Goal: Use online tool/utility

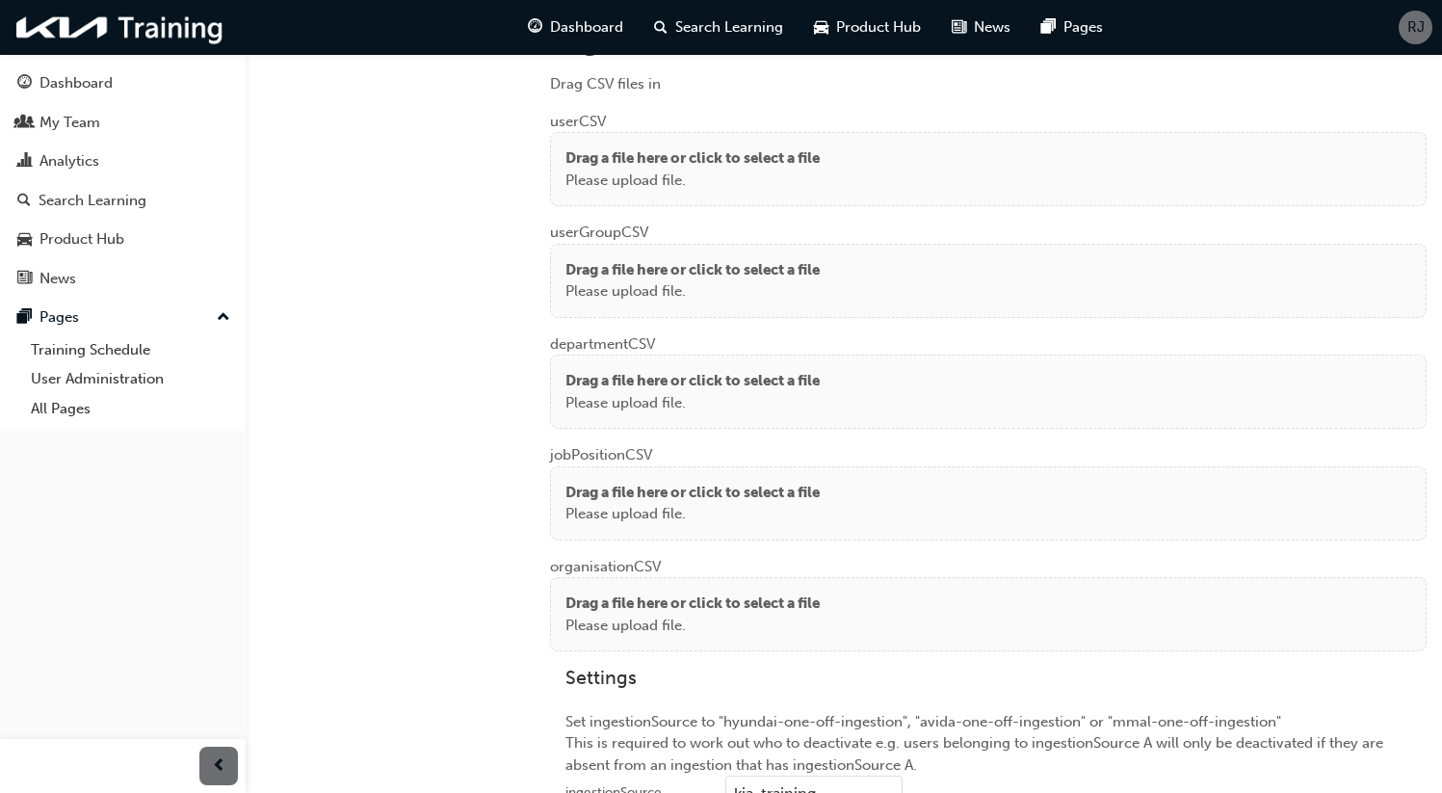
scroll to position [1464, 0]
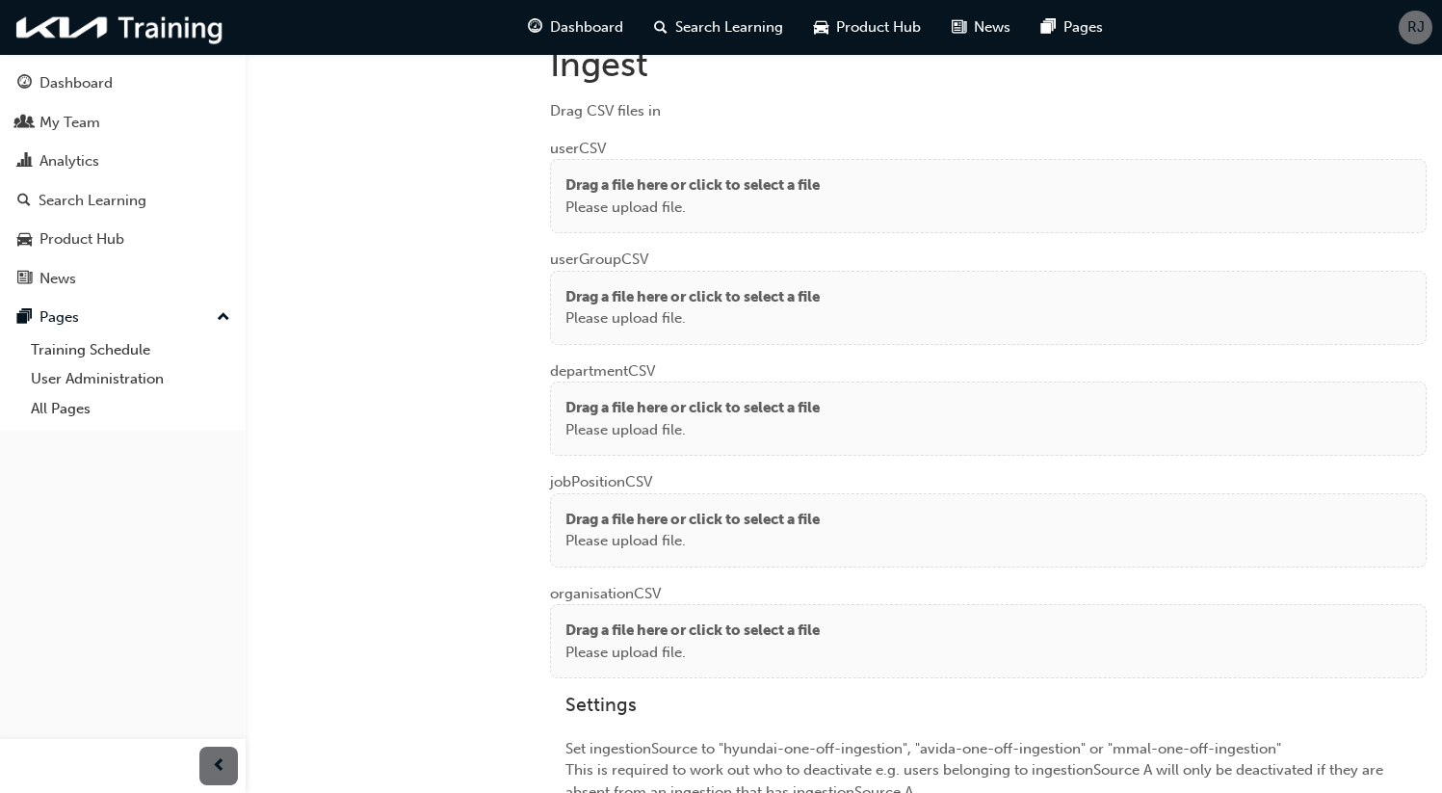
click at [613, 186] on p "Drag a file here or click to select a file" at bounding box center [692, 185] width 254 height 22
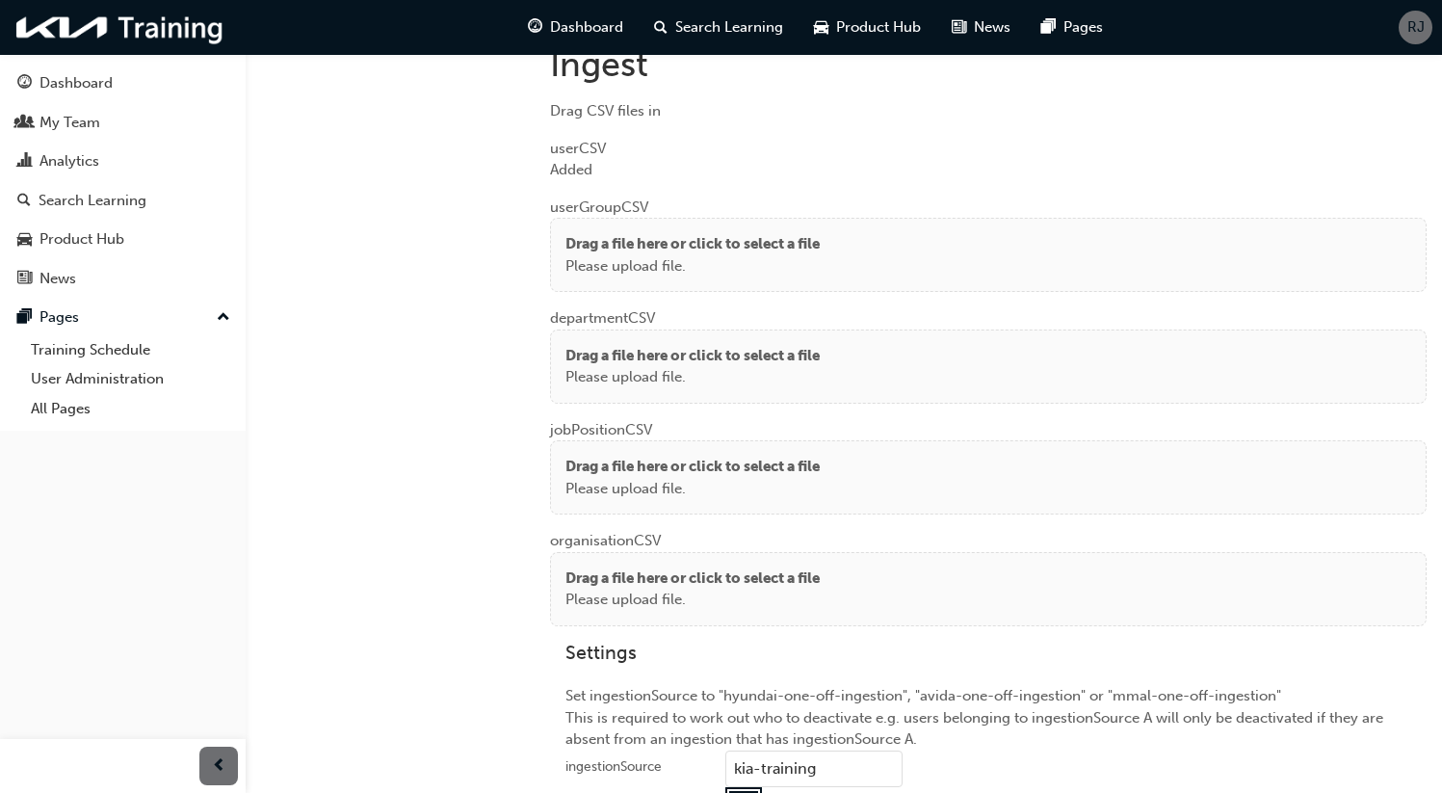
click at [586, 354] on p "Drag a file here or click to select a file" at bounding box center [692, 356] width 254 height 22
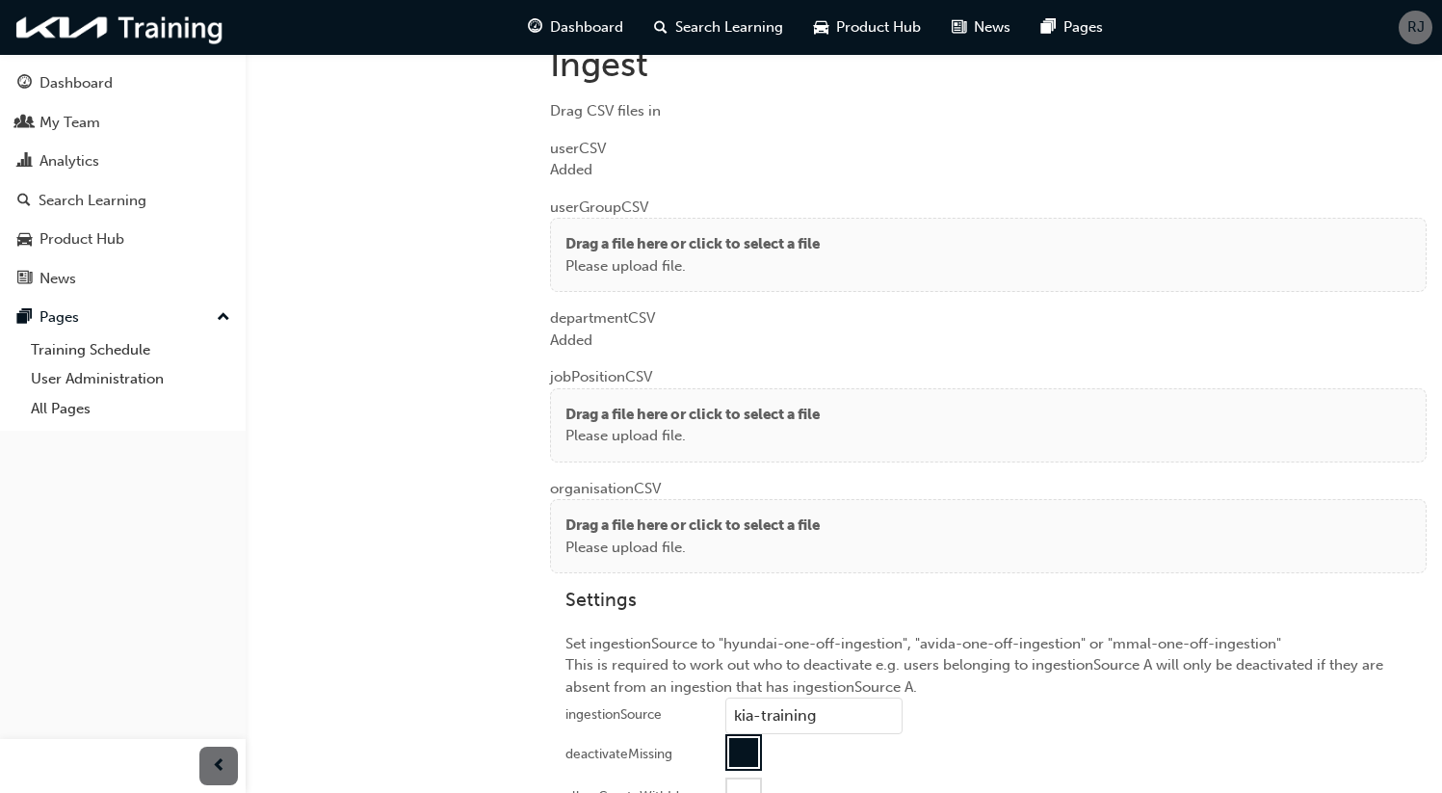
click at [648, 425] on p "Please upload file." at bounding box center [692, 436] width 254 height 22
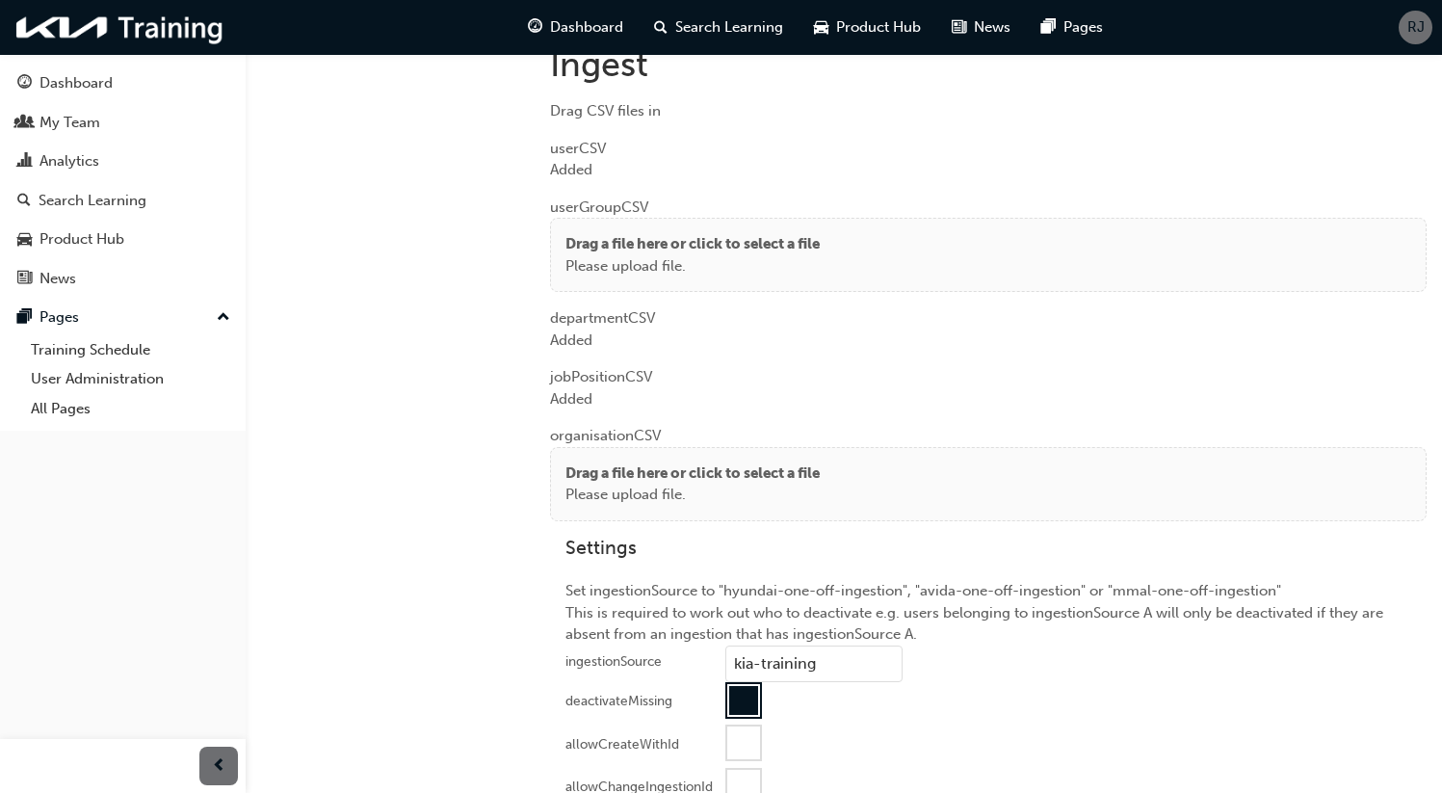
click at [608, 510] on div "Drag a file here or click to select a file Please upload file." at bounding box center [988, 484] width 877 height 74
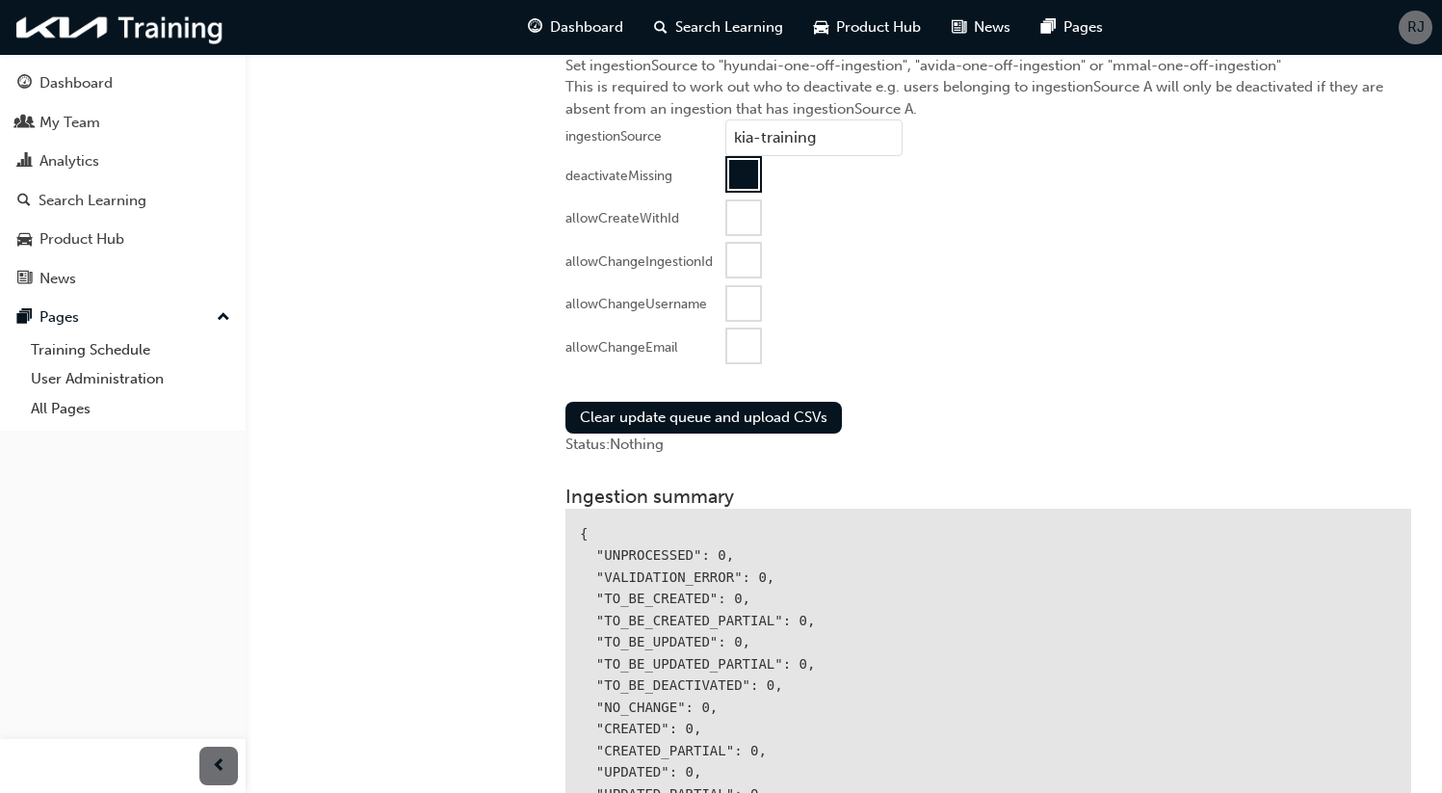
scroll to position [2007, 0]
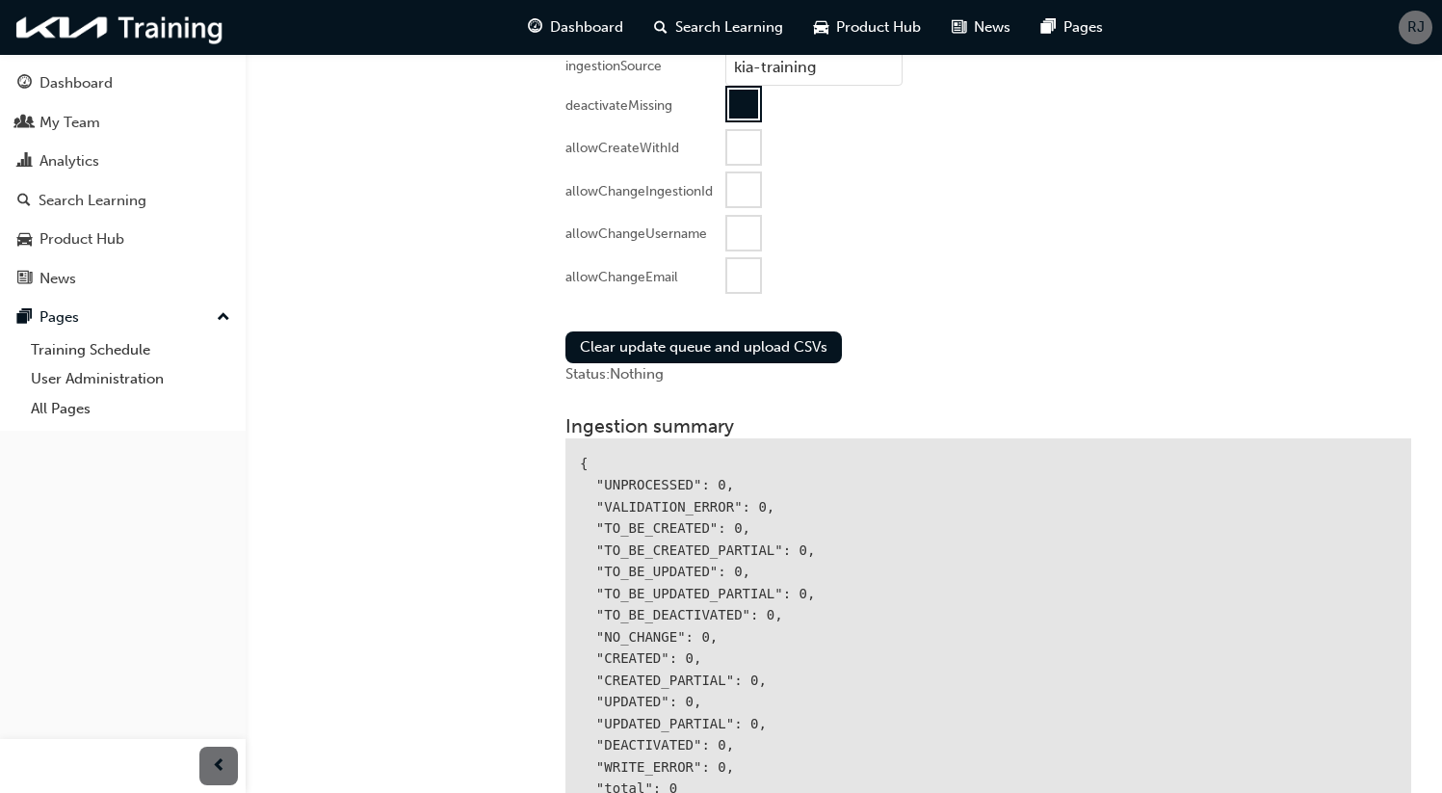
click at [752, 272] on div at bounding box center [743, 275] width 33 height 33
click at [703, 332] on button "Clear update queue and upload CSVs" at bounding box center [703, 347] width 276 height 32
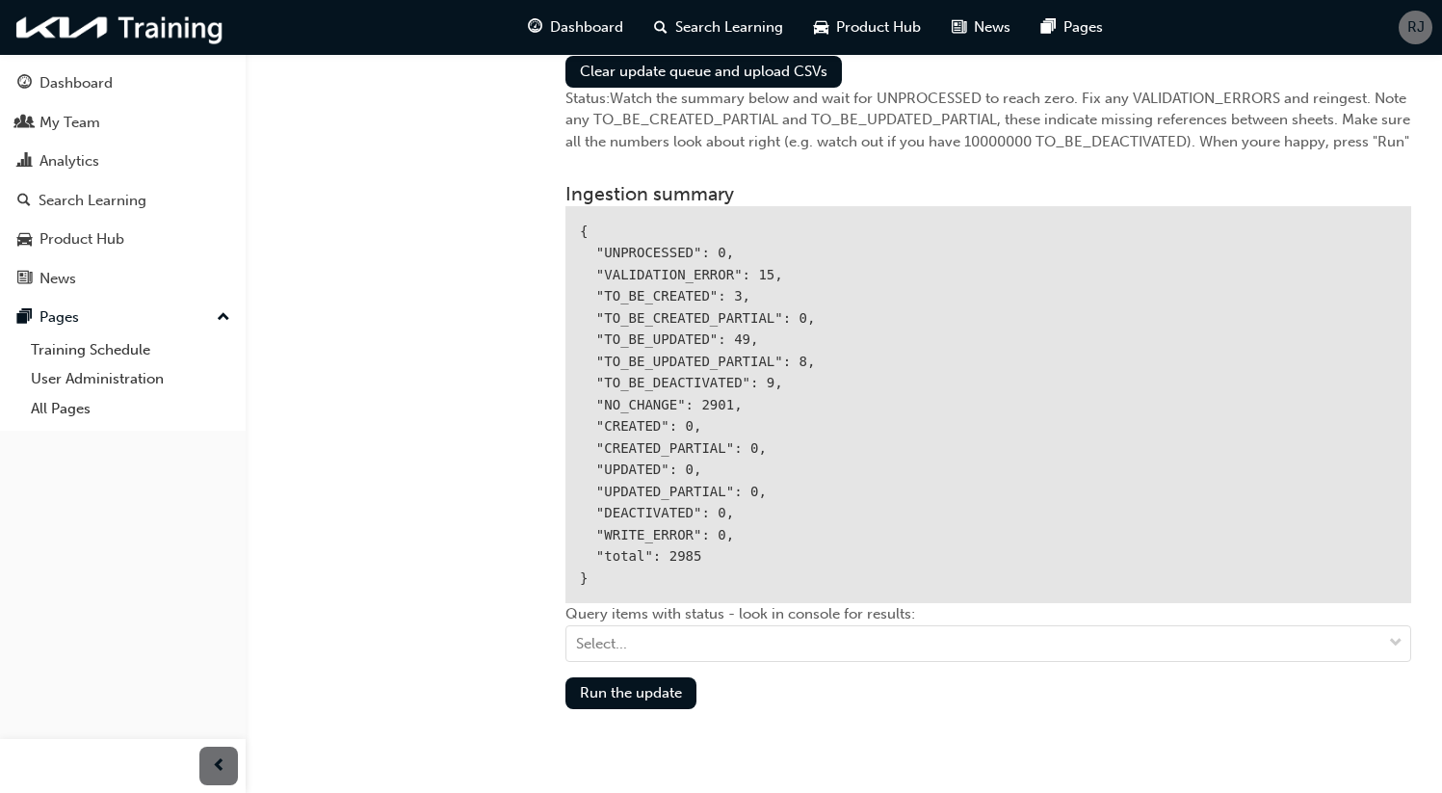
scroll to position [2468, 0]
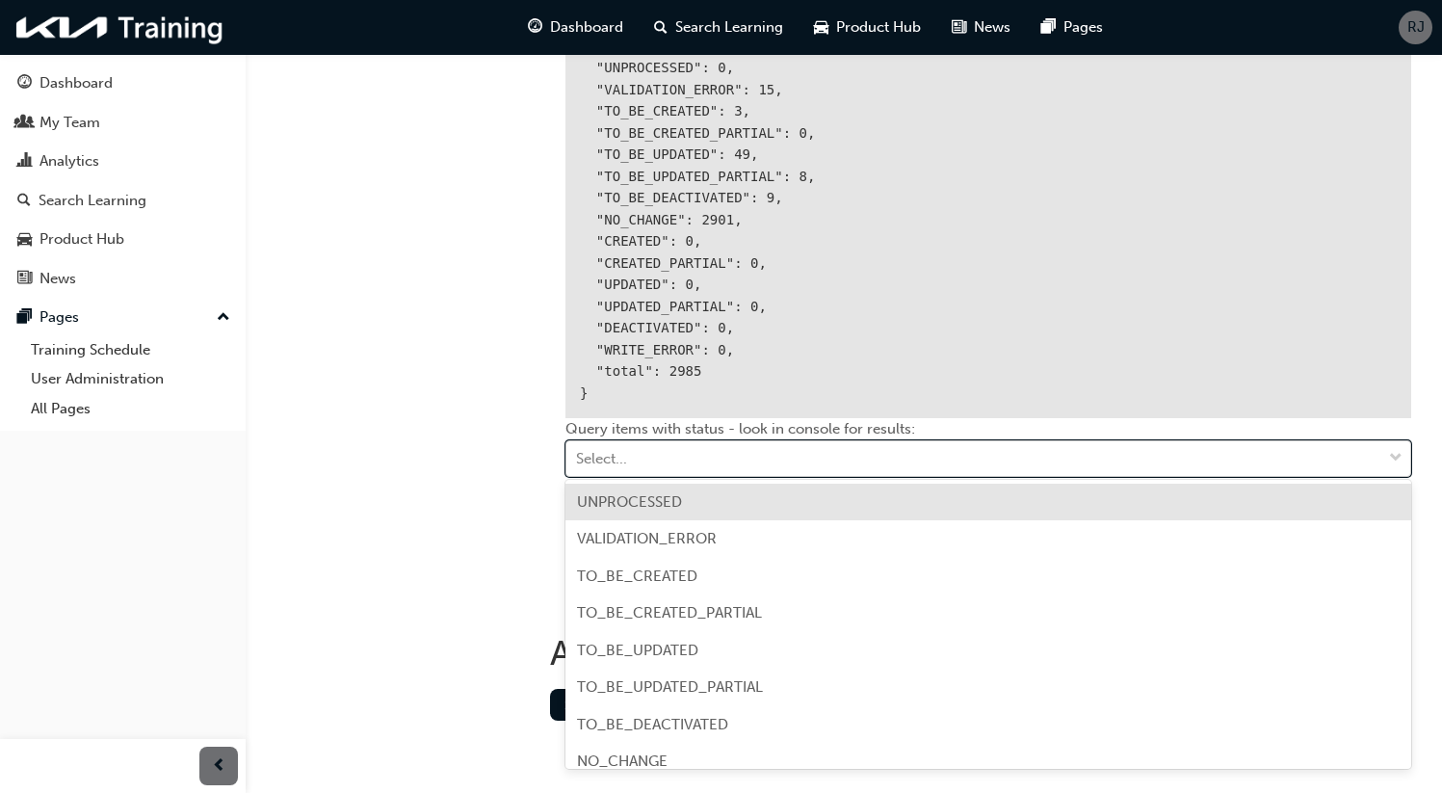
click at [647, 456] on div "Select..." at bounding box center [973, 459] width 815 height 34
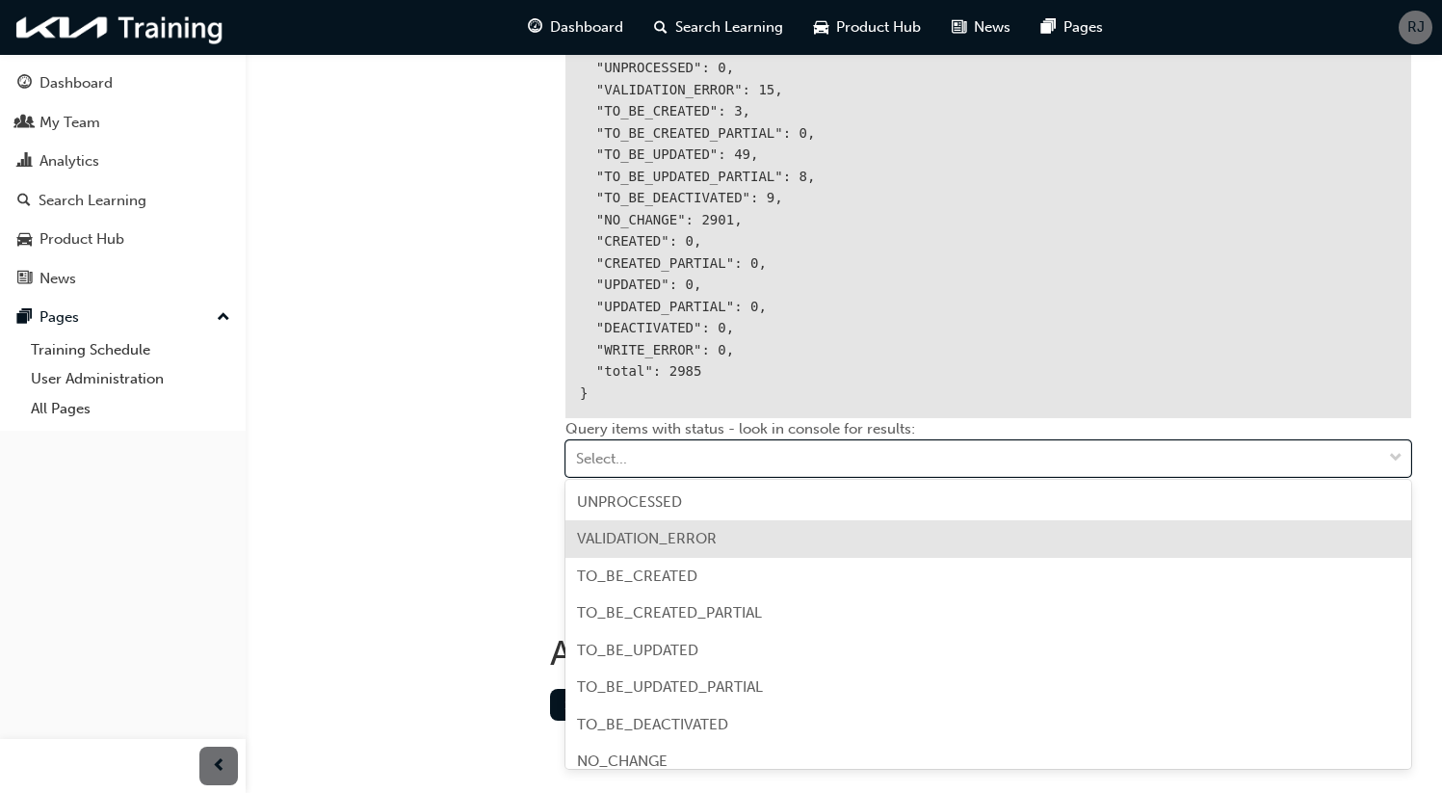
click at [668, 543] on span "VALIDATION_ERROR" at bounding box center [647, 538] width 140 height 17
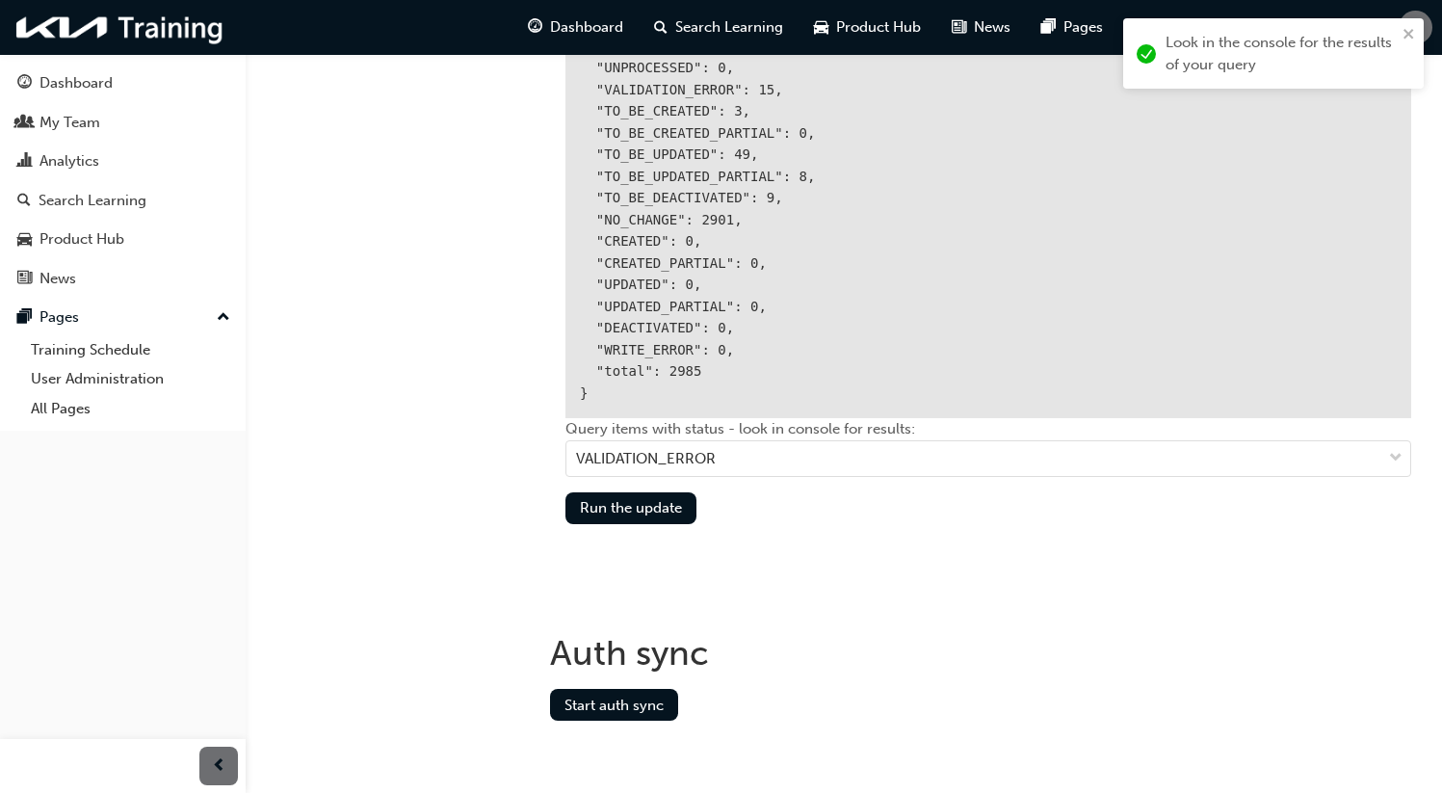
click at [671, 475] on div "Query items with status - look in console for results: VALIDATION_ERROR" at bounding box center [988, 455] width 846 height 74
click at [688, 465] on div "VALIDATION_ERROR" at bounding box center [973, 459] width 815 height 34
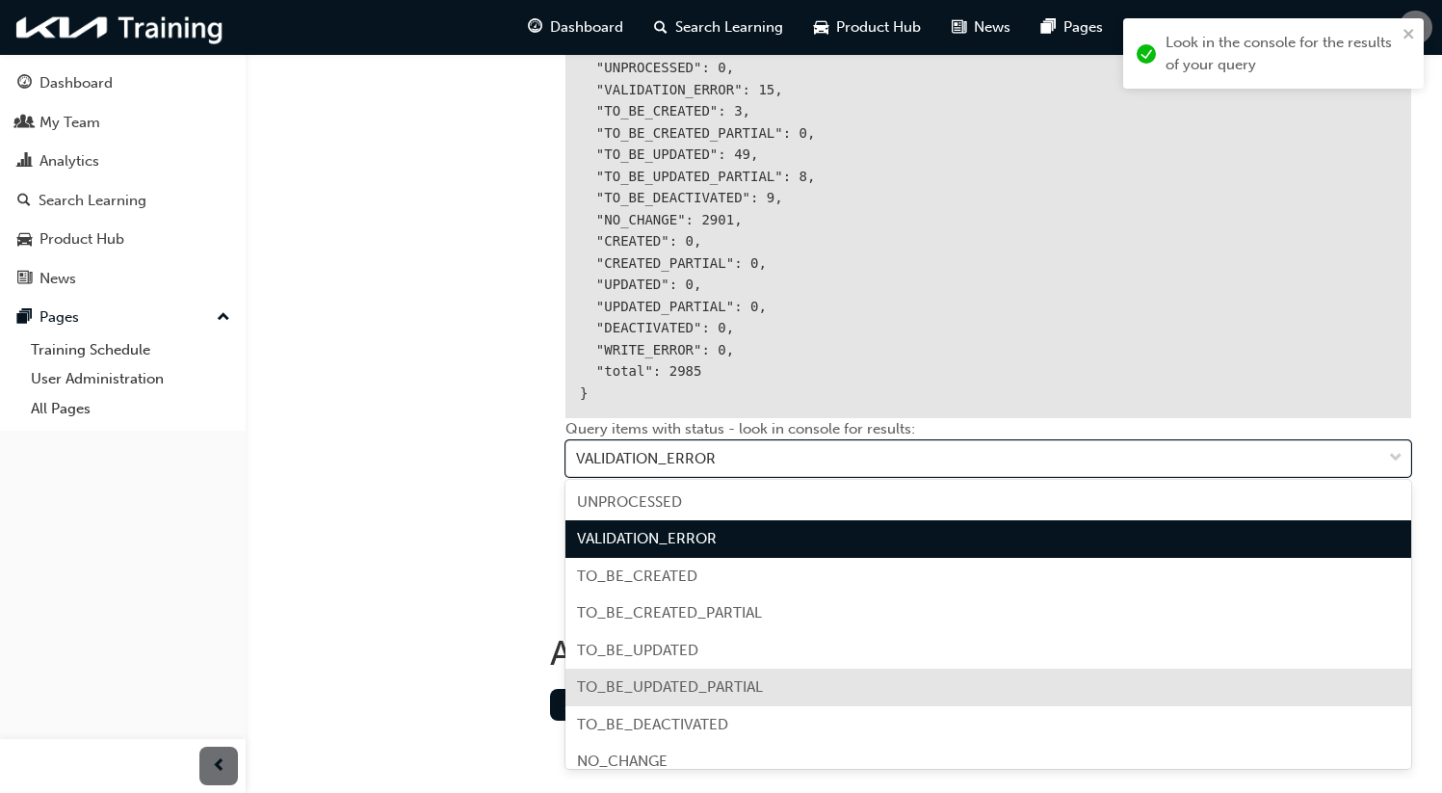
click at [733, 683] on span "TO_BE_UPDATED_PARTIAL" at bounding box center [670, 686] width 186 height 17
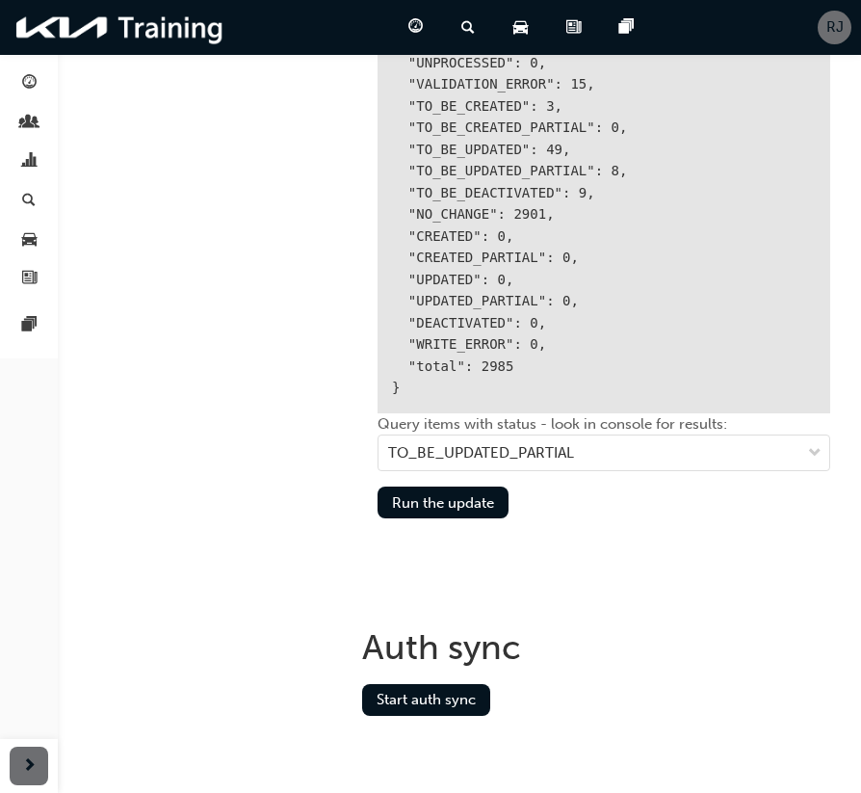
scroll to position [2537, 0]
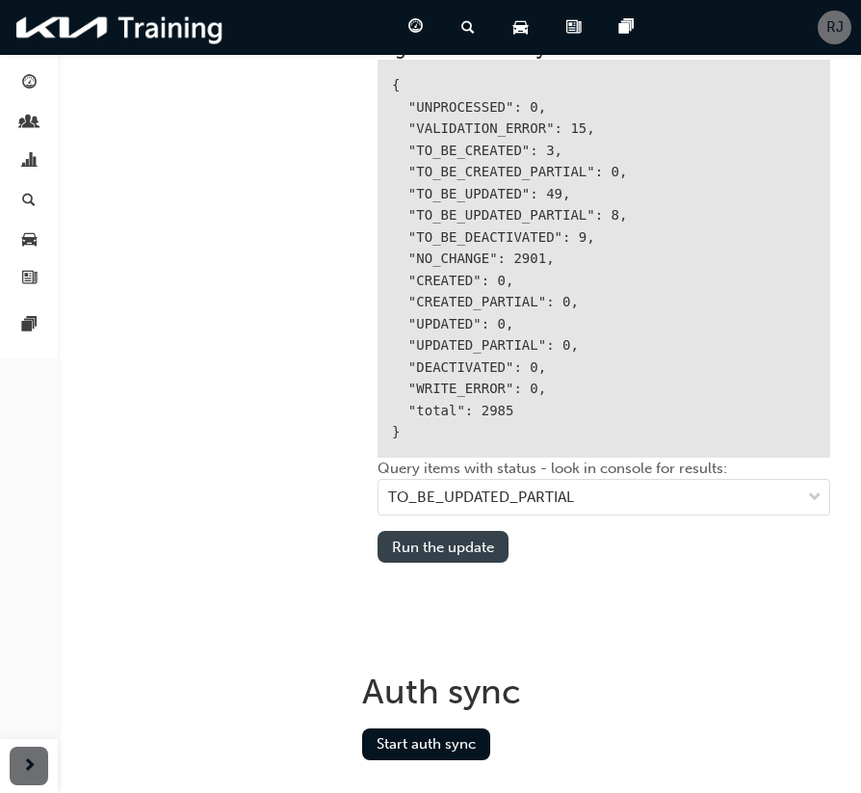
click at [482, 556] on button "Run the update" at bounding box center [443, 547] width 131 height 32
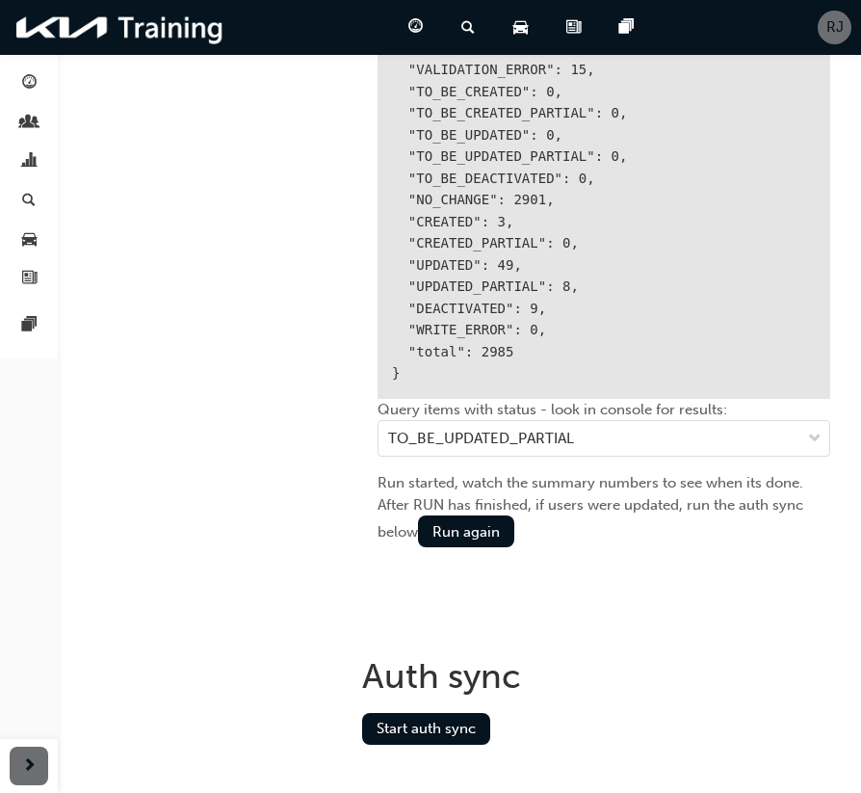
scroll to position [2620, 0]
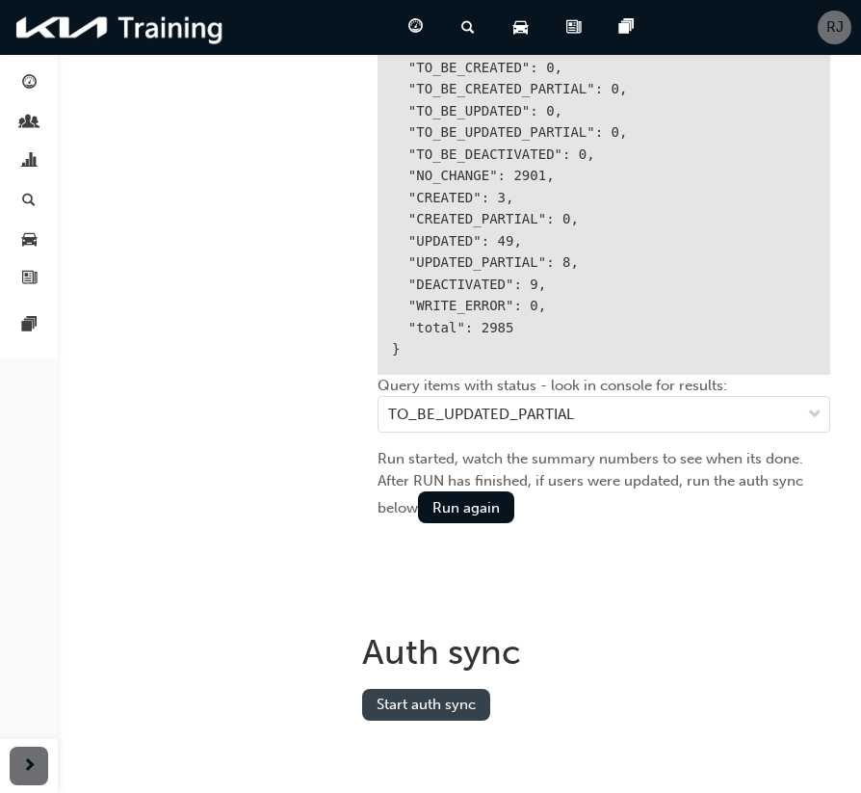
click at [438, 704] on button "Start auth sync" at bounding box center [426, 705] width 128 height 32
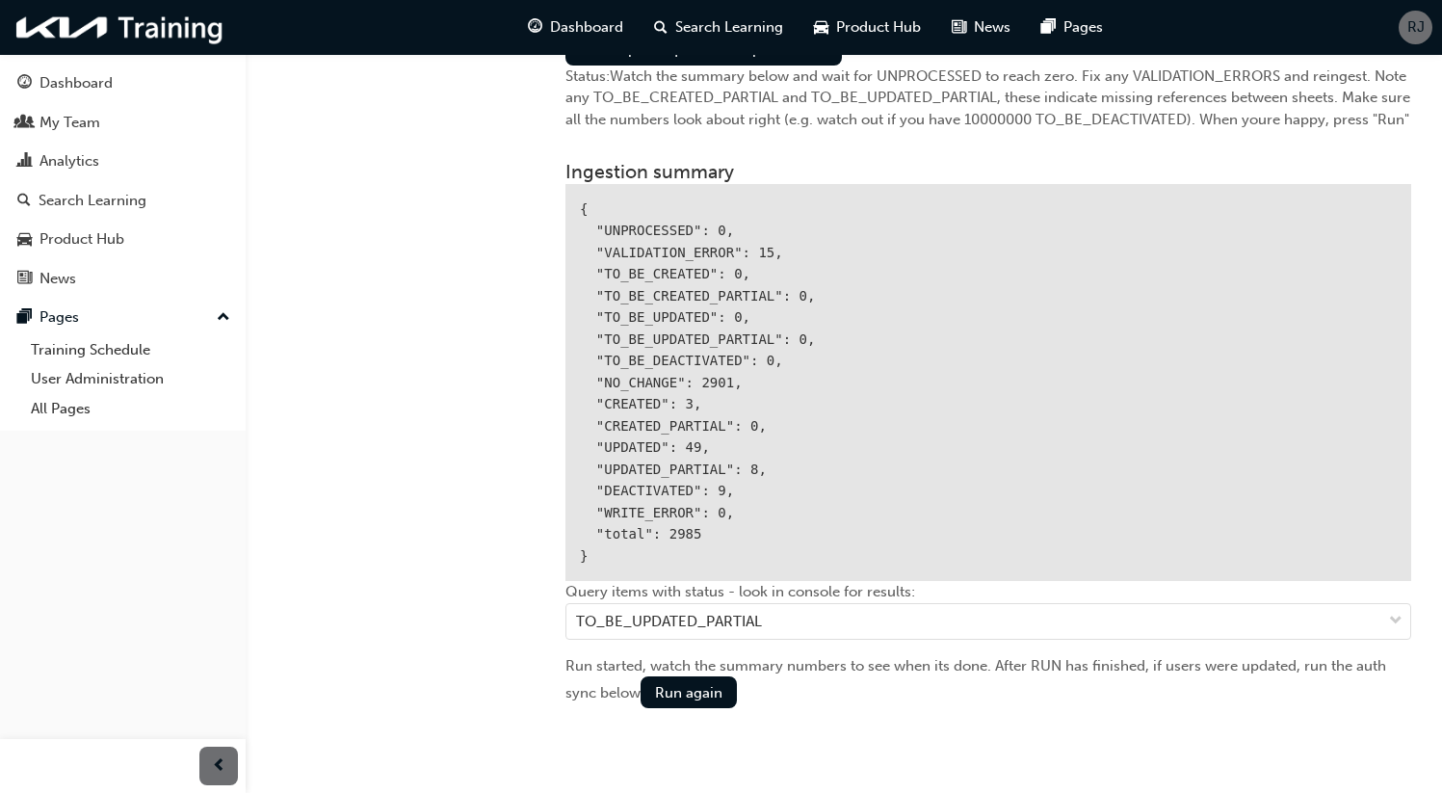
scroll to position [2291, 0]
